Goal: Task Accomplishment & Management: Complete application form

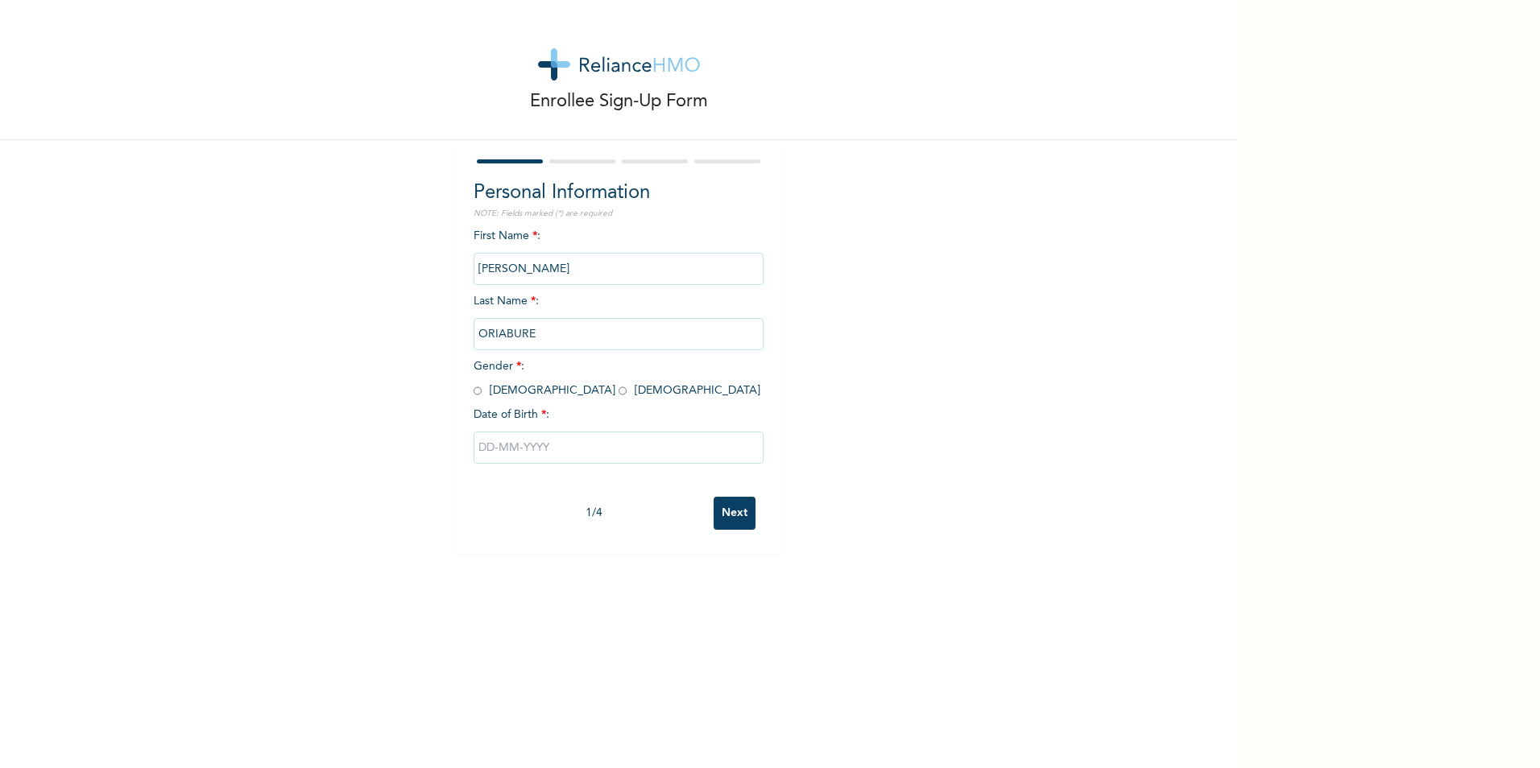
click at [475, 391] on input "radio" at bounding box center [477, 390] width 8 height 15
radio input "true"
click at [509, 456] on input "text" at bounding box center [618, 448] width 290 height 32
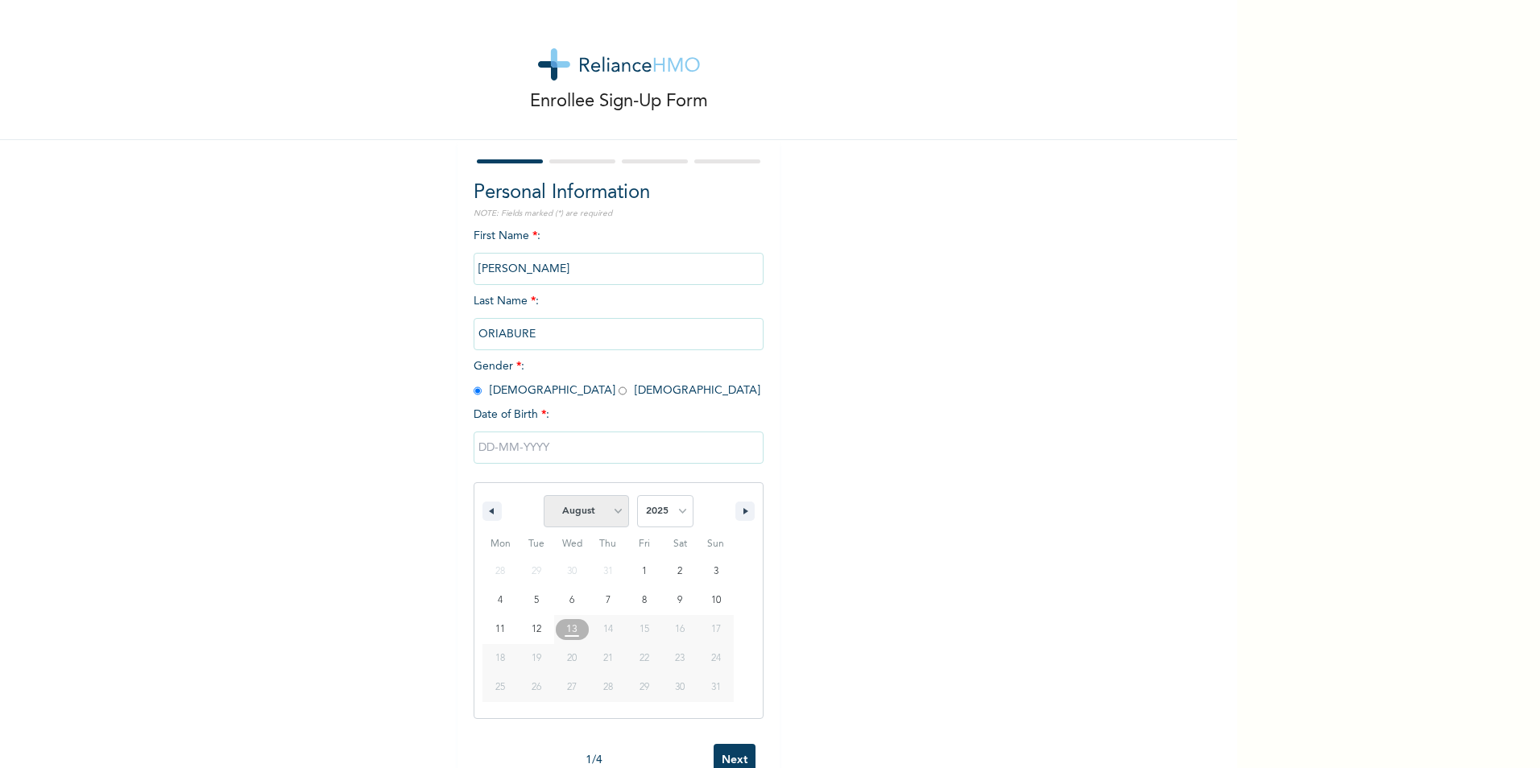
click at [590, 507] on select "January February March April May June July August September October November De…" at bounding box center [586, 511] width 85 height 32
select select "4"
click at [544, 496] on select "January February March April May June July August September October November De…" at bounding box center [586, 511] width 85 height 32
click at [643, 496] on select "2025 2024 2023 2022 2021 2020 2019 2018 2017 2016 2015 2014 2013 2012 2011 2010…" at bounding box center [665, 511] width 56 height 32
select select "1976"
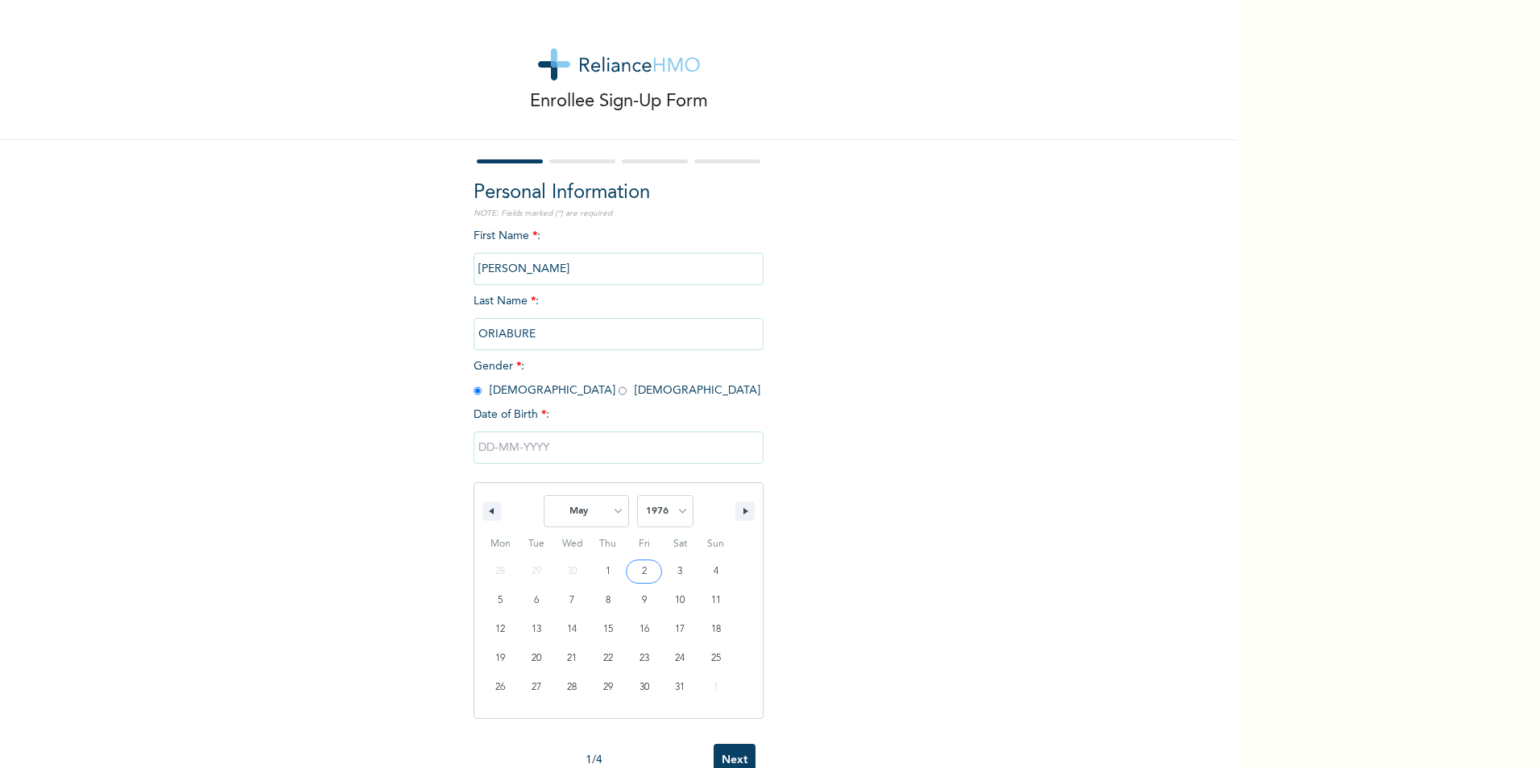
click at [637, 496] on select "2025 2024 2023 2022 2021 2020 2019 2018 2017 2016 2015 2014 2013 2012 2011 2010…" at bounding box center [665, 511] width 56 height 32
type input "[DATE]"
click at [717, 517] on input "Next" at bounding box center [734, 513] width 42 height 33
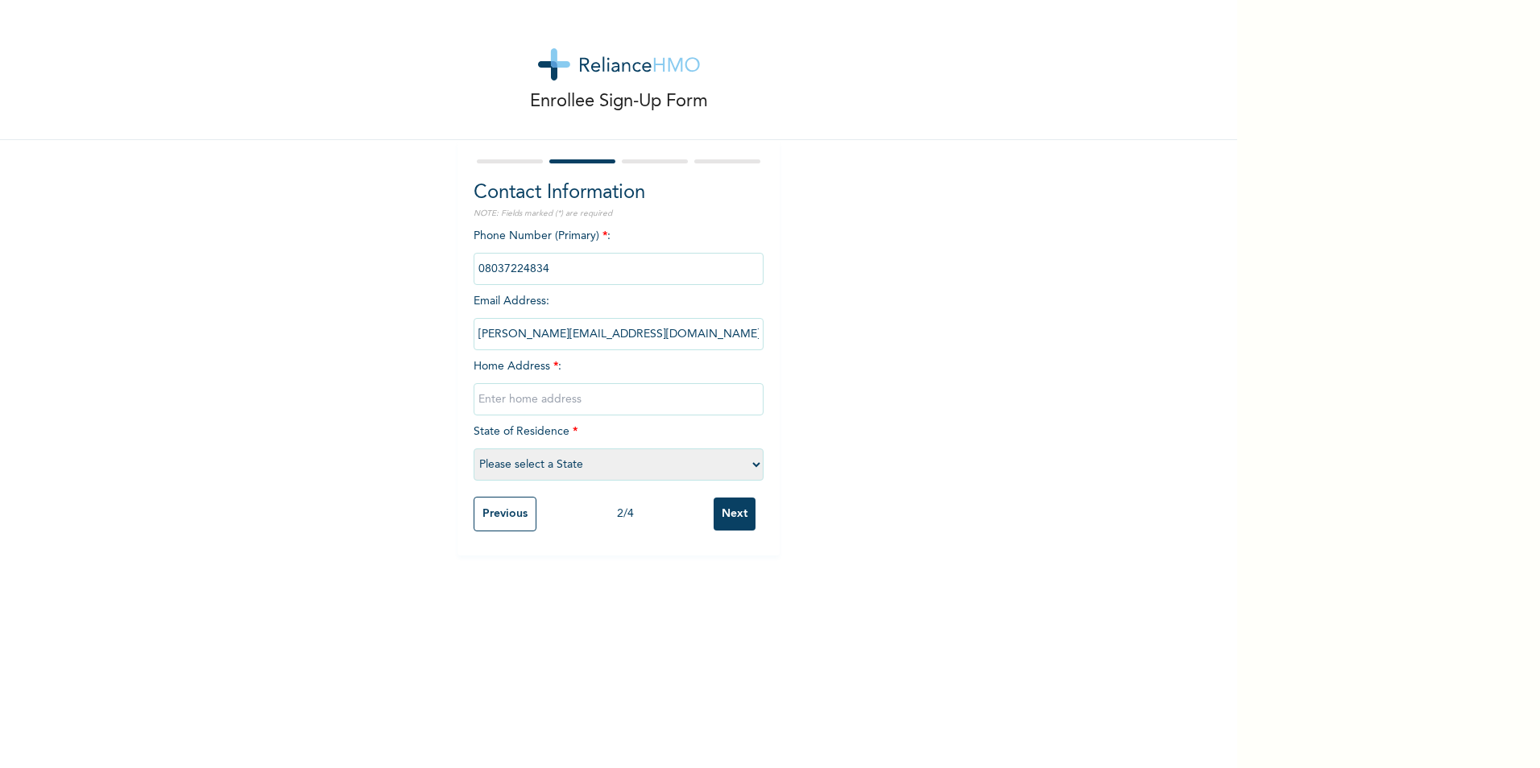
click at [606, 336] on input "[PERSON_NAME][EMAIL_ADDRESS][DOMAIN_NAME]" at bounding box center [618, 334] width 290 height 32
drag, startPoint x: 606, startPoint y: 336, endPoint x: 468, endPoint y: 339, distance: 137.7
click at [473, 339] on input "[PERSON_NAME][EMAIL_ADDRESS][DOMAIN_NAME]" at bounding box center [618, 334] width 290 height 32
drag, startPoint x: 468, startPoint y: 339, endPoint x: 565, endPoint y: 329, distance: 97.9
click at [565, 329] on input "[PERSON_NAME][EMAIL_ADDRESS][DOMAIN_NAME]" at bounding box center [618, 334] width 290 height 32
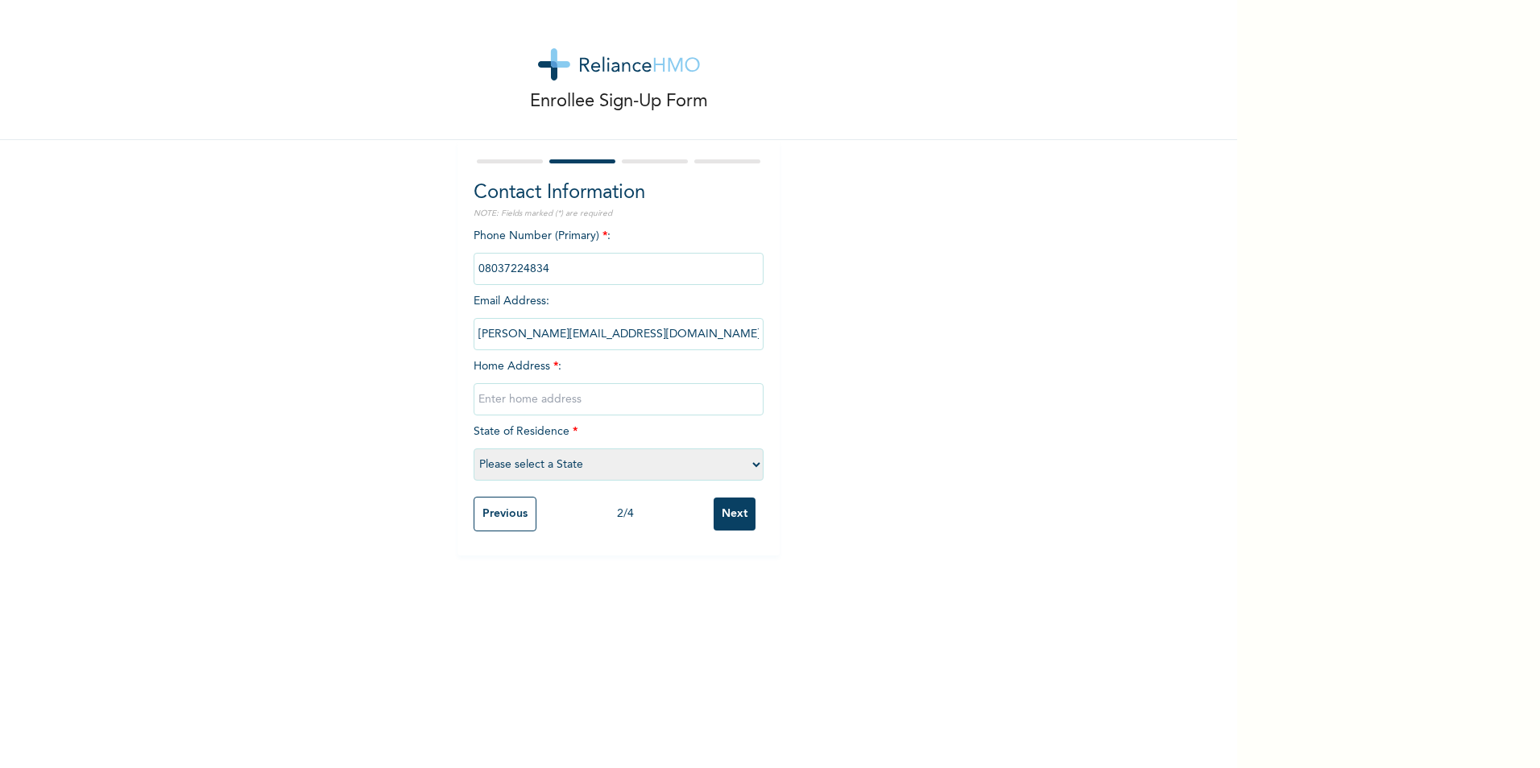
click at [858, 362] on div "Enrollee Sign-Up Form Contact Information NOTE: Fields marked (*) are required …" at bounding box center [618, 278] width 1237 height 556
click at [726, 337] on input "[PERSON_NAME][EMAIL_ADDRESS][DOMAIN_NAME]" at bounding box center [618, 334] width 290 height 32
drag, startPoint x: 726, startPoint y: 337, endPoint x: 252, endPoint y: 285, distance: 477.1
click at [252, 285] on div "Enrollee Sign-Up Form Contact Information NOTE: Fields marked (*) are required …" at bounding box center [618, 278] width 1237 height 556
click at [610, 276] on input "phone" at bounding box center [618, 269] width 290 height 32
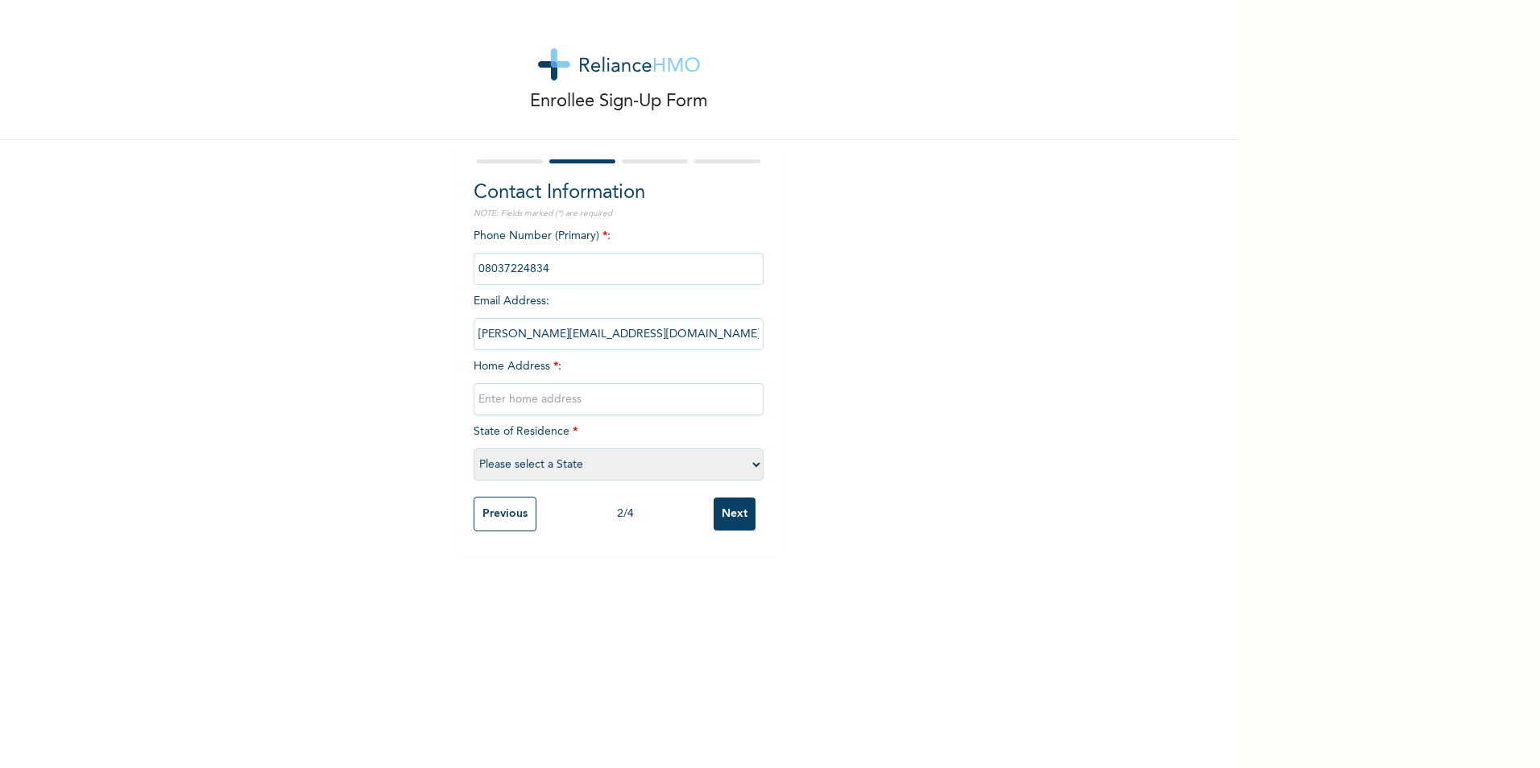
click at [609, 275] on input "phone" at bounding box center [618, 269] width 290 height 32
drag, startPoint x: 609, startPoint y: 275, endPoint x: 494, endPoint y: 278, distance: 114.4
click at [494, 278] on input "phone" at bounding box center [618, 269] width 290 height 32
drag, startPoint x: 494, startPoint y: 278, endPoint x: 569, endPoint y: 399, distance: 142.8
click at [569, 399] on input "text" at bounding box center [618, 399] width 290 height 32
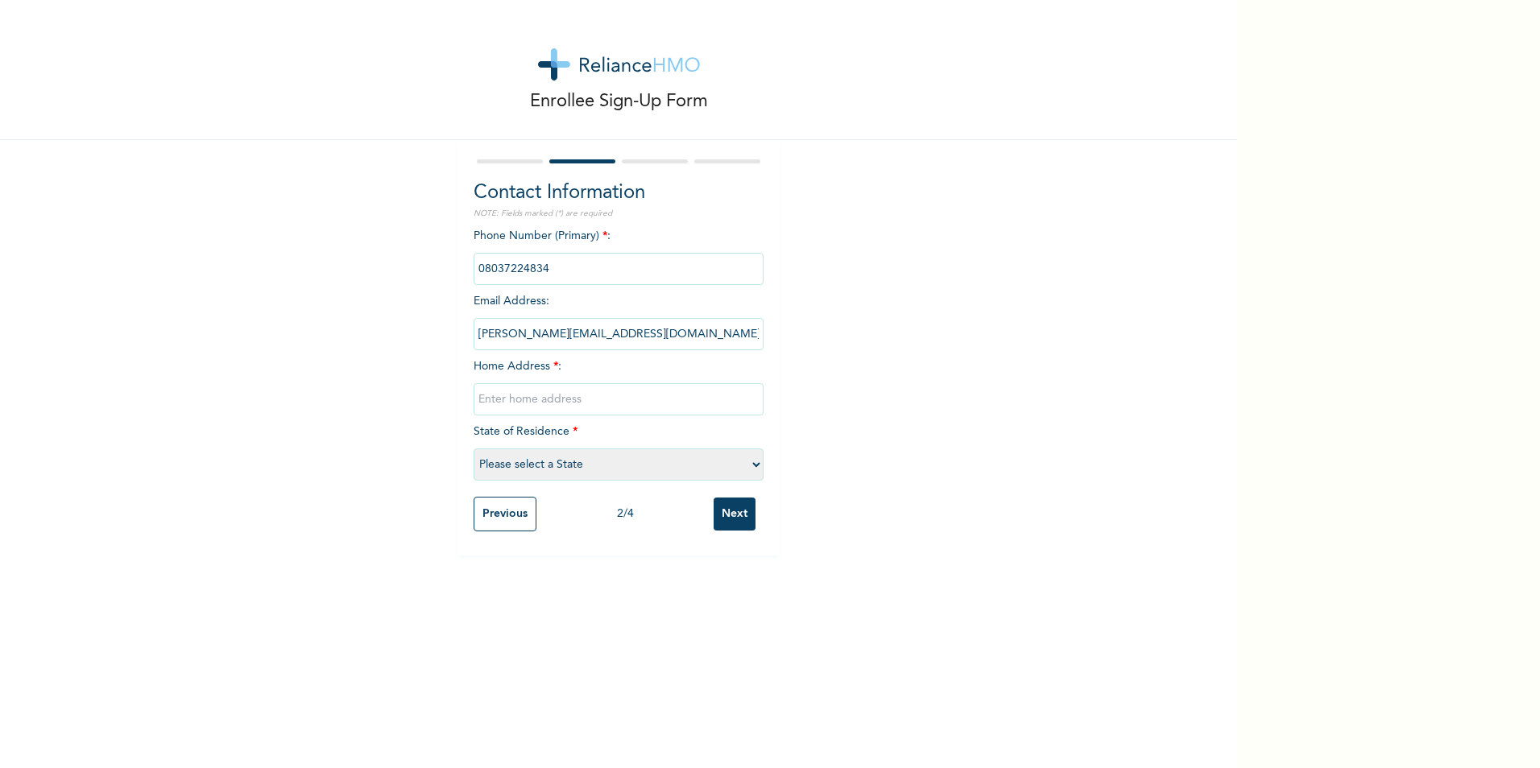
type input "512 road"
select select "15"
click at [635, 276] on input "phone" at bounding box center [618, 269] width 290 height 32
click at [636, 271] on input "phone" at bounding box center [618, 269] width 290 height 32
click at [618, 332] on input "[PERSON_NAME][EMAIL_ADDRESS][DOMAIN_NAME]" at bounding box center [618, 334] width 290 height 32
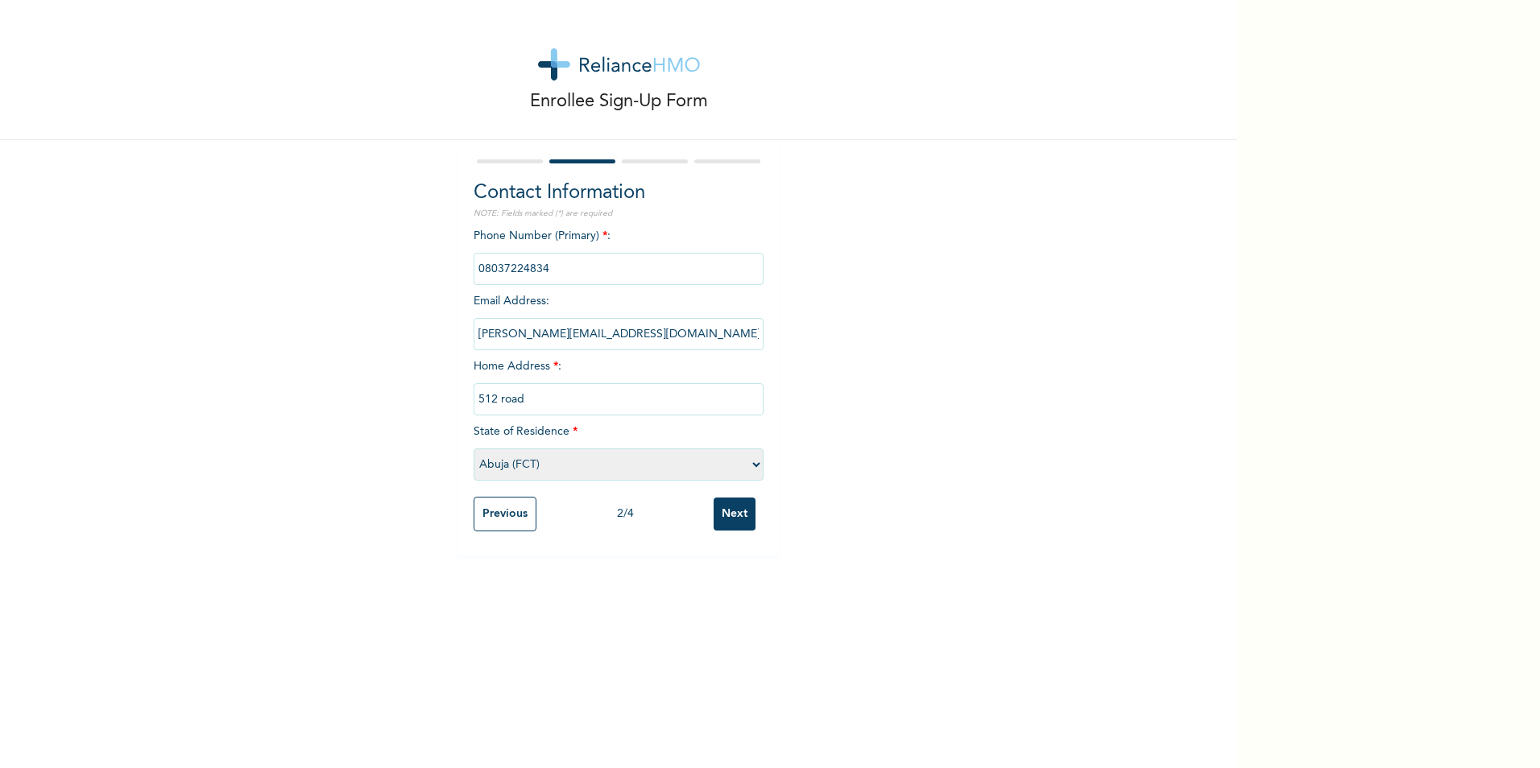
click at [918, 395] on div "Enrollee Sign-Up Form Contact Information NOTE: Fields marked (*) are required …" at bounding box center [618, 278] width 1237 height 556
click at [713, 516] on input "Next" at bounding box center [734, 514] width 42 height 33
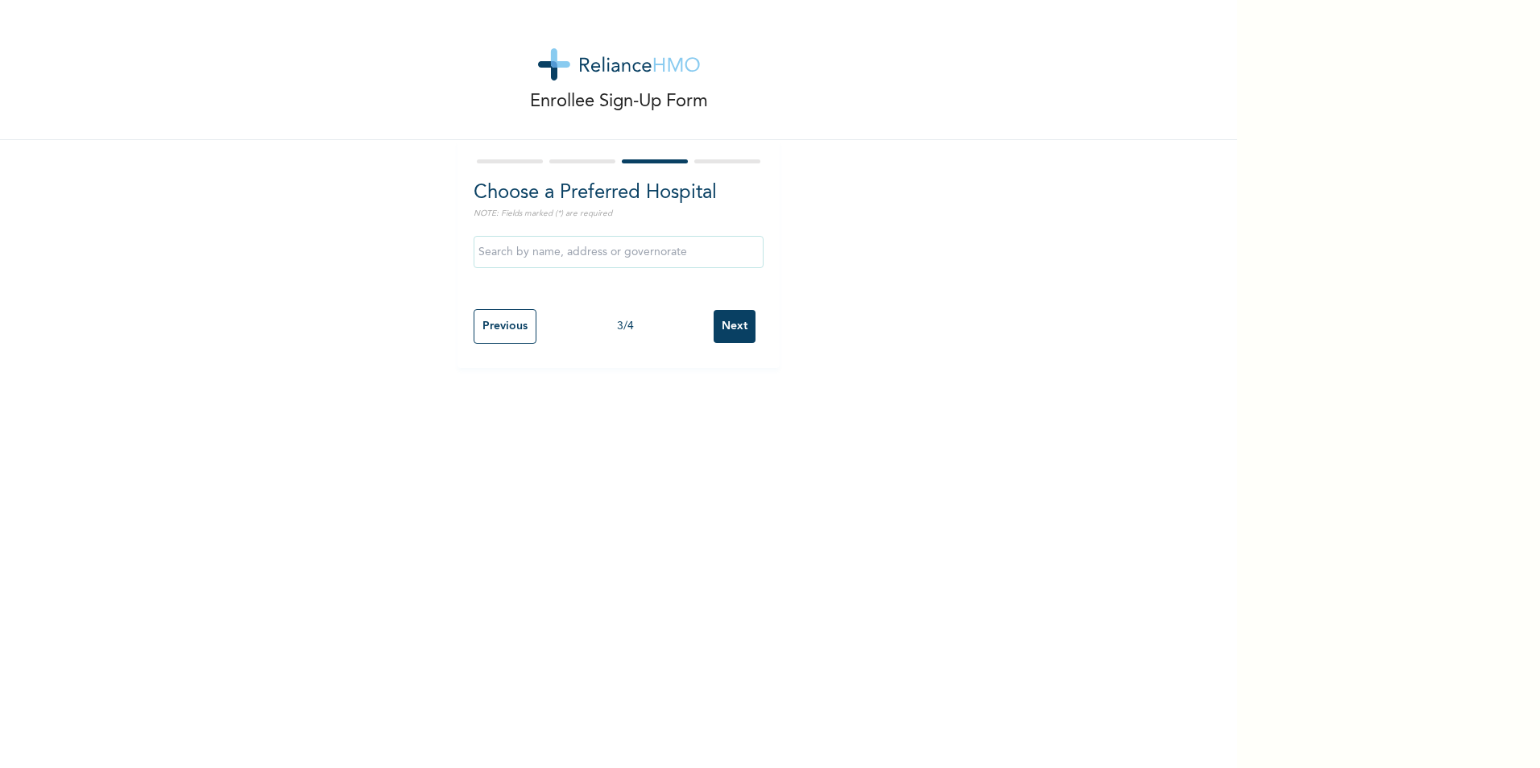
click at [588, 242] on input "text" at bounding box center [618, 252] width 290 height 32
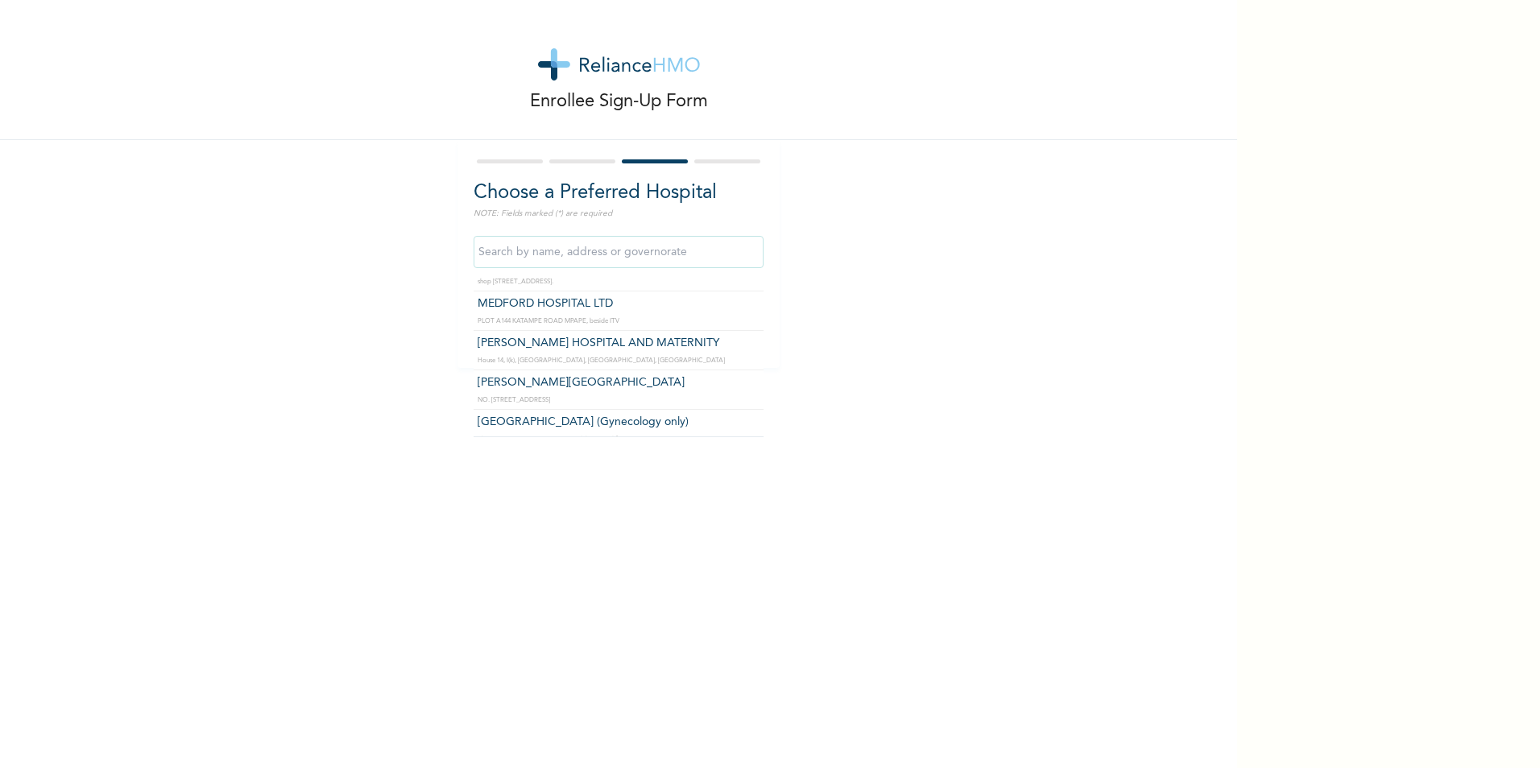
scroll to position [468, 0]
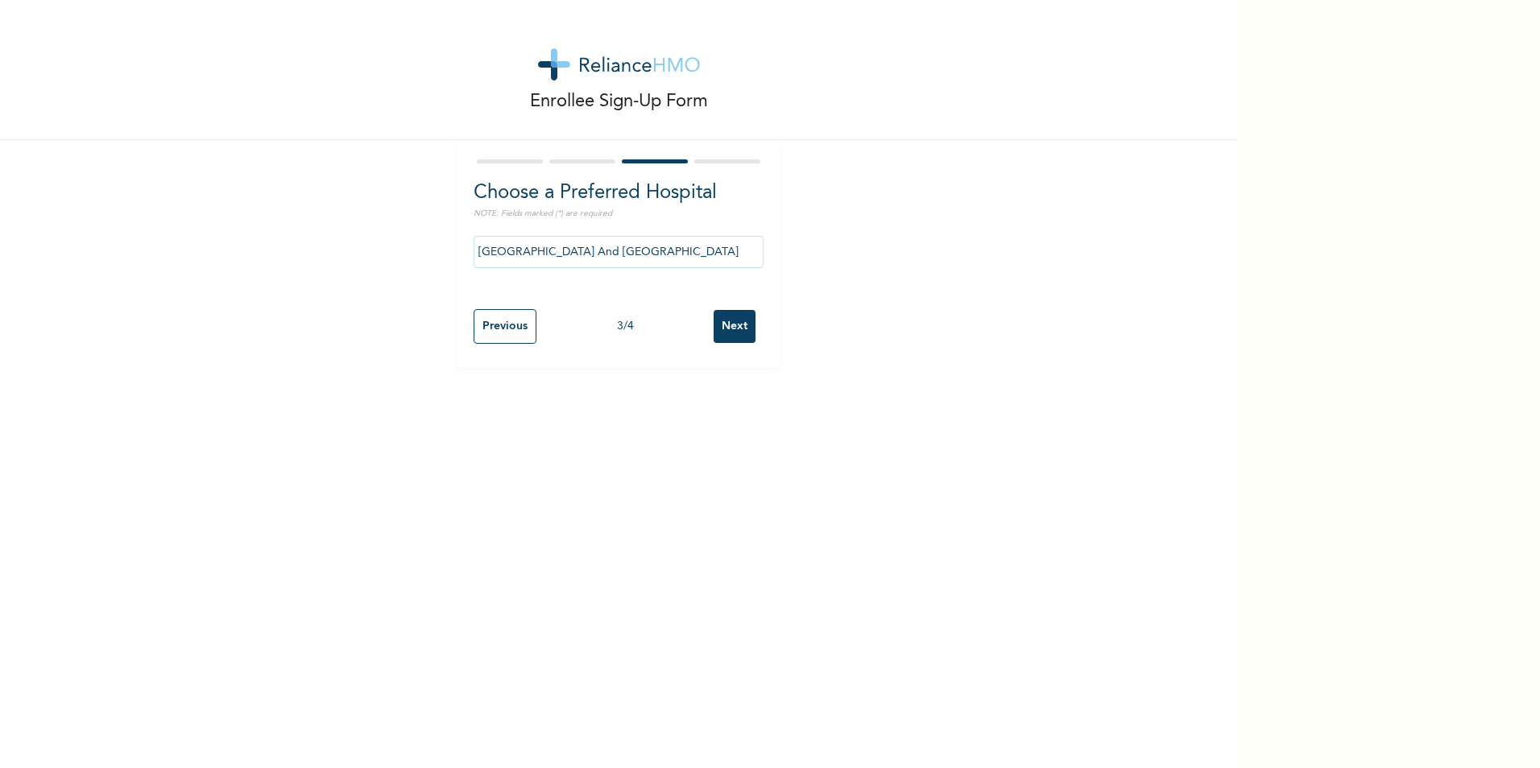
click at [682, 254] on input "[GEOGRAPHIC_DATA] And [GEOGRAPHIC_DATA]" at bounding box center [618, 252] width 290 height 32
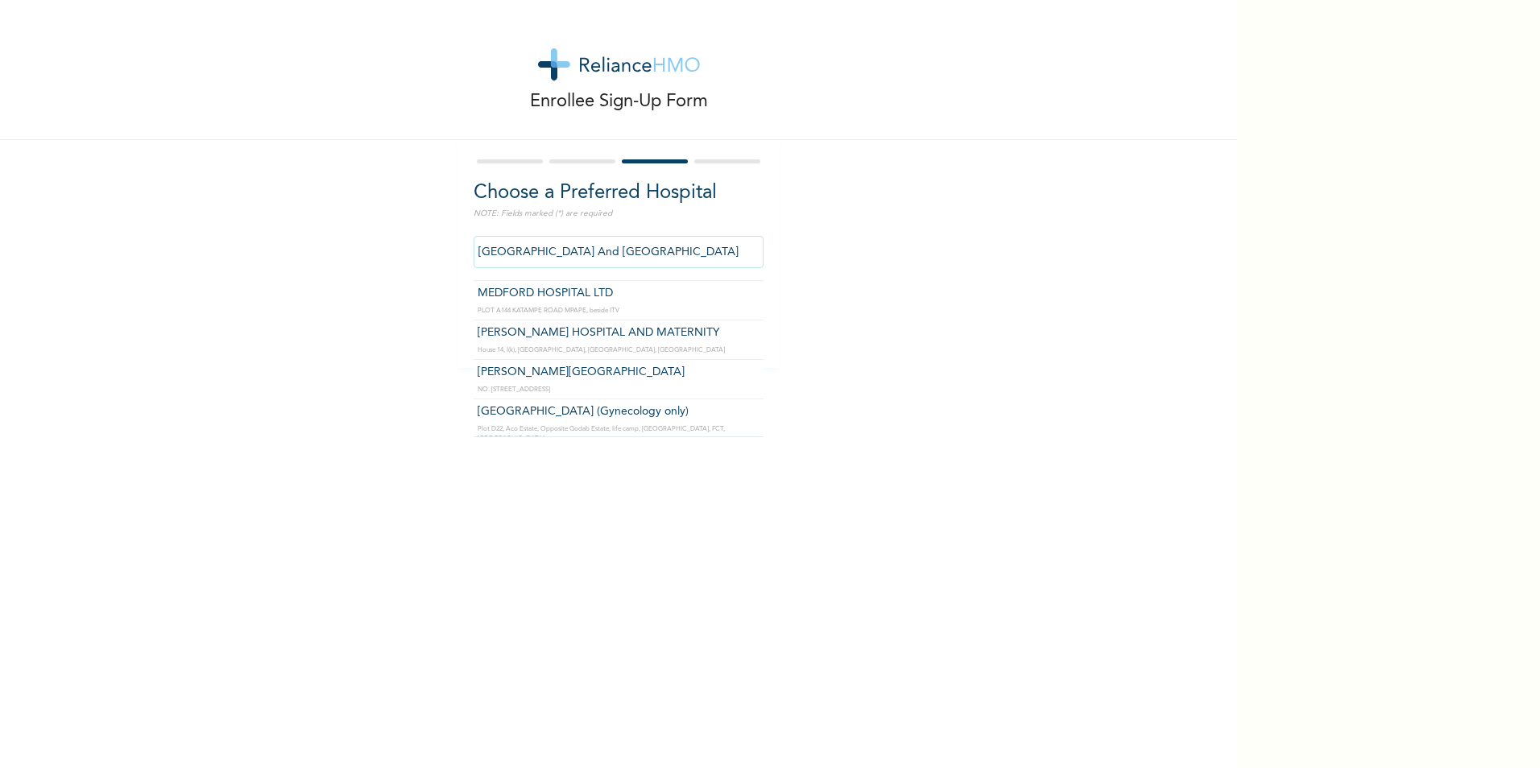
scroll to position [483, 0]
drag, startPoint x: 700, startPoint y: 261, endPoint x: 452, endPoint y: 254, distance: 248.1
click at [457, 254] on div "Choose a Preferred Hospital NOTE: Fields marked (*) are required [GEOGRAPHIC_DA…" at bounding box center [618, 254] width 322 height 228
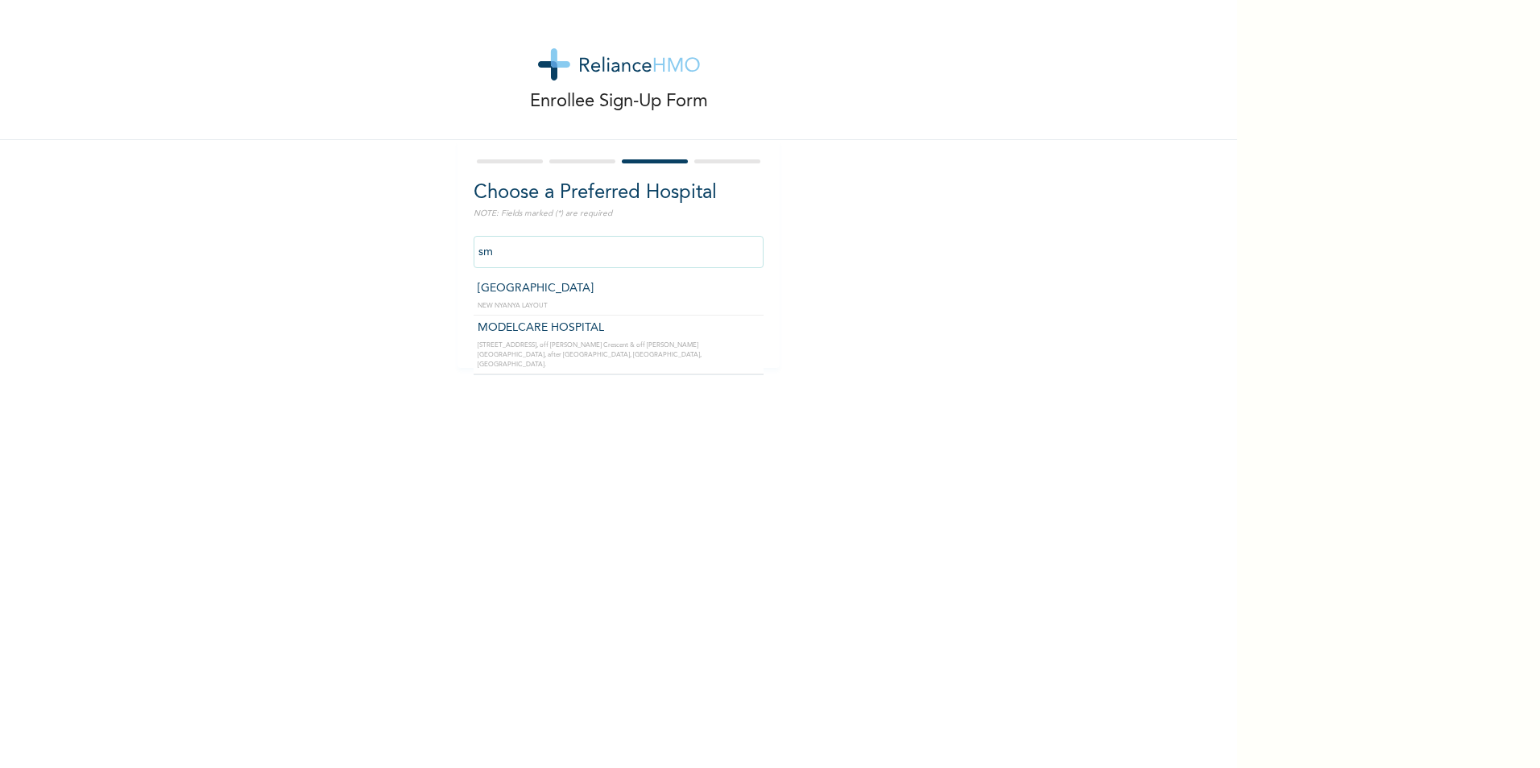
type input "s"
type input "dental"
